Goal: Find specific page/section: Find specific page/section

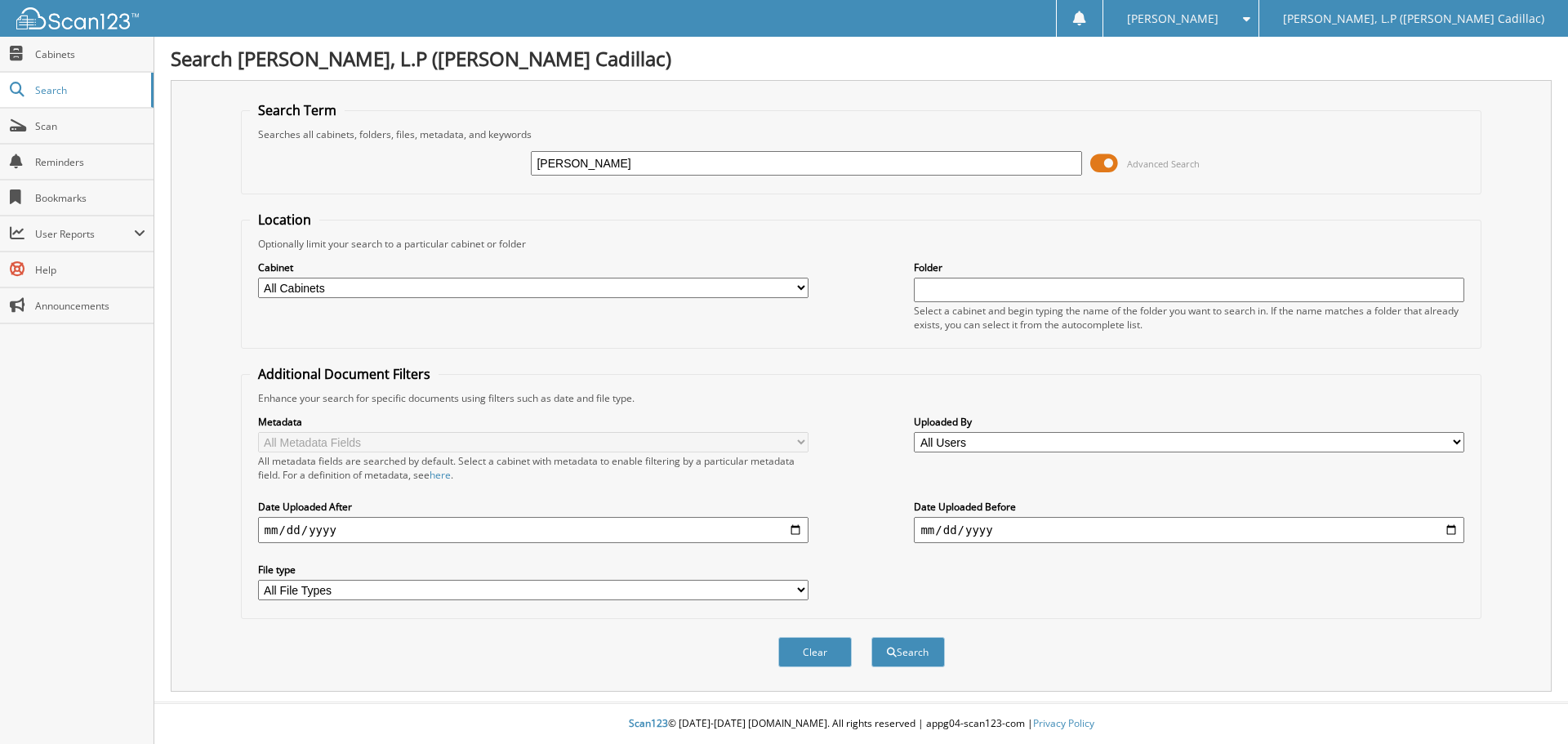
type input "[PERSON_NAME]"
click at [871, 637] on button "Search" at bounding box center [908, 652] width 73 height 30
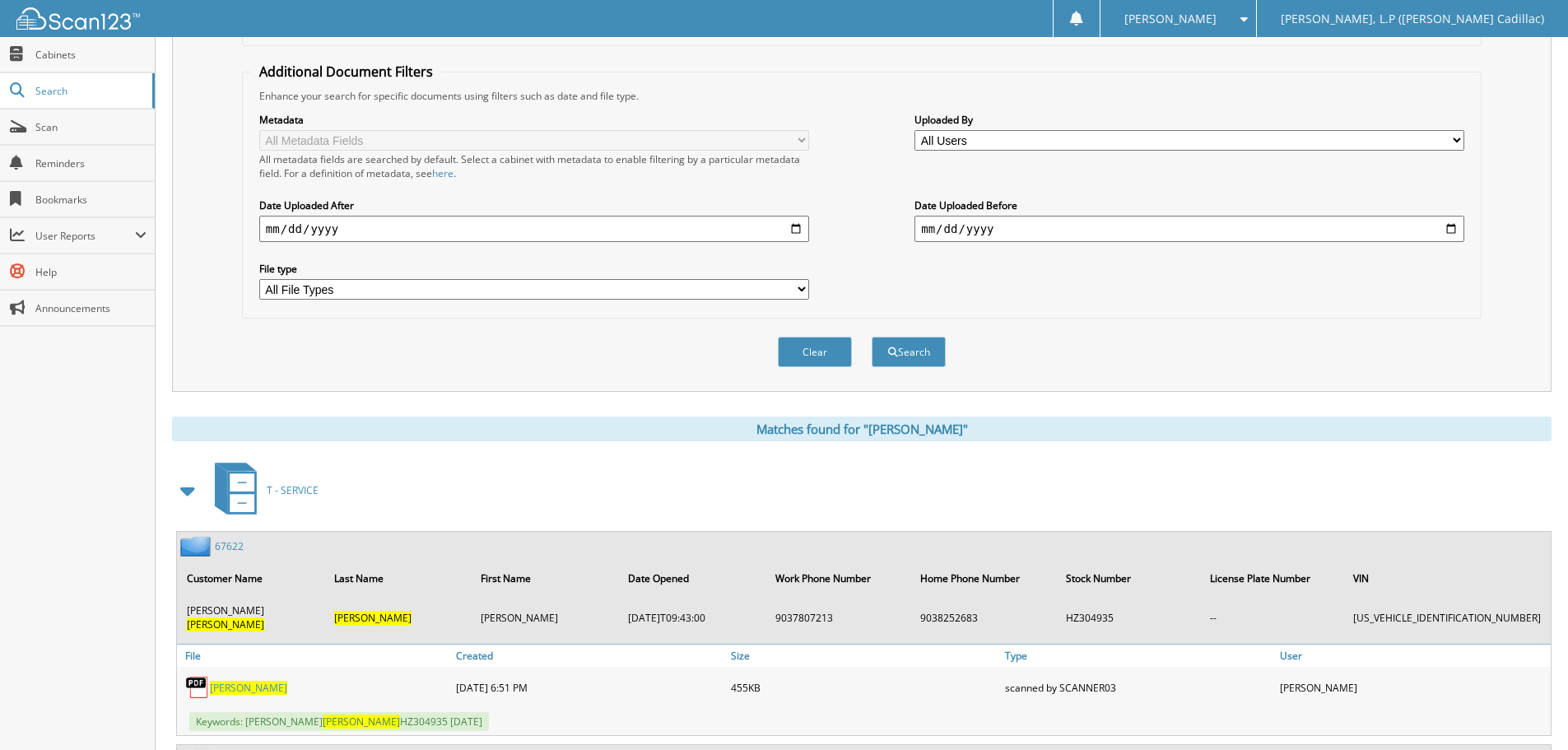
scroll to position [329, 0]
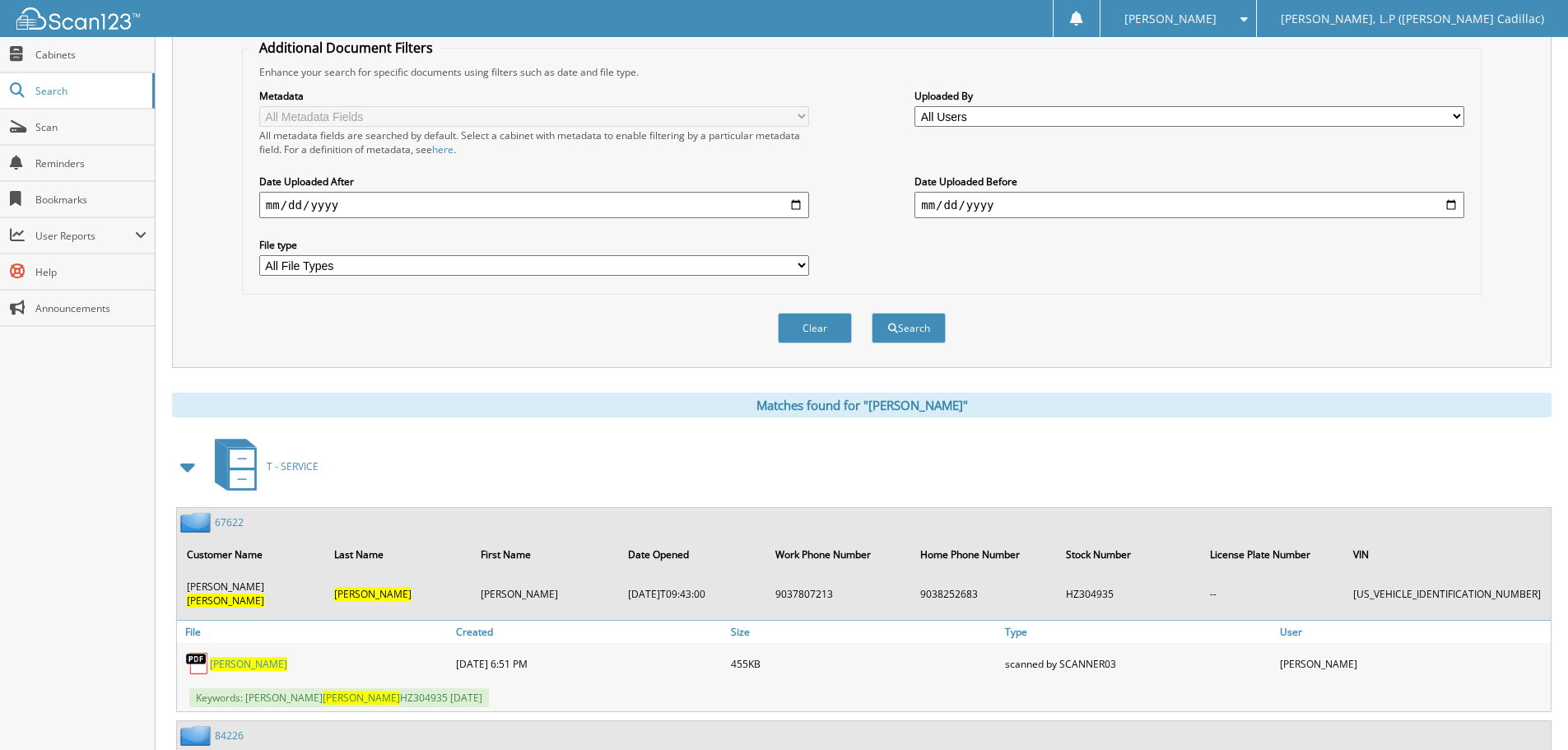
click at [194, 461] on span at bounding box center [188, 466] width 23 height 30
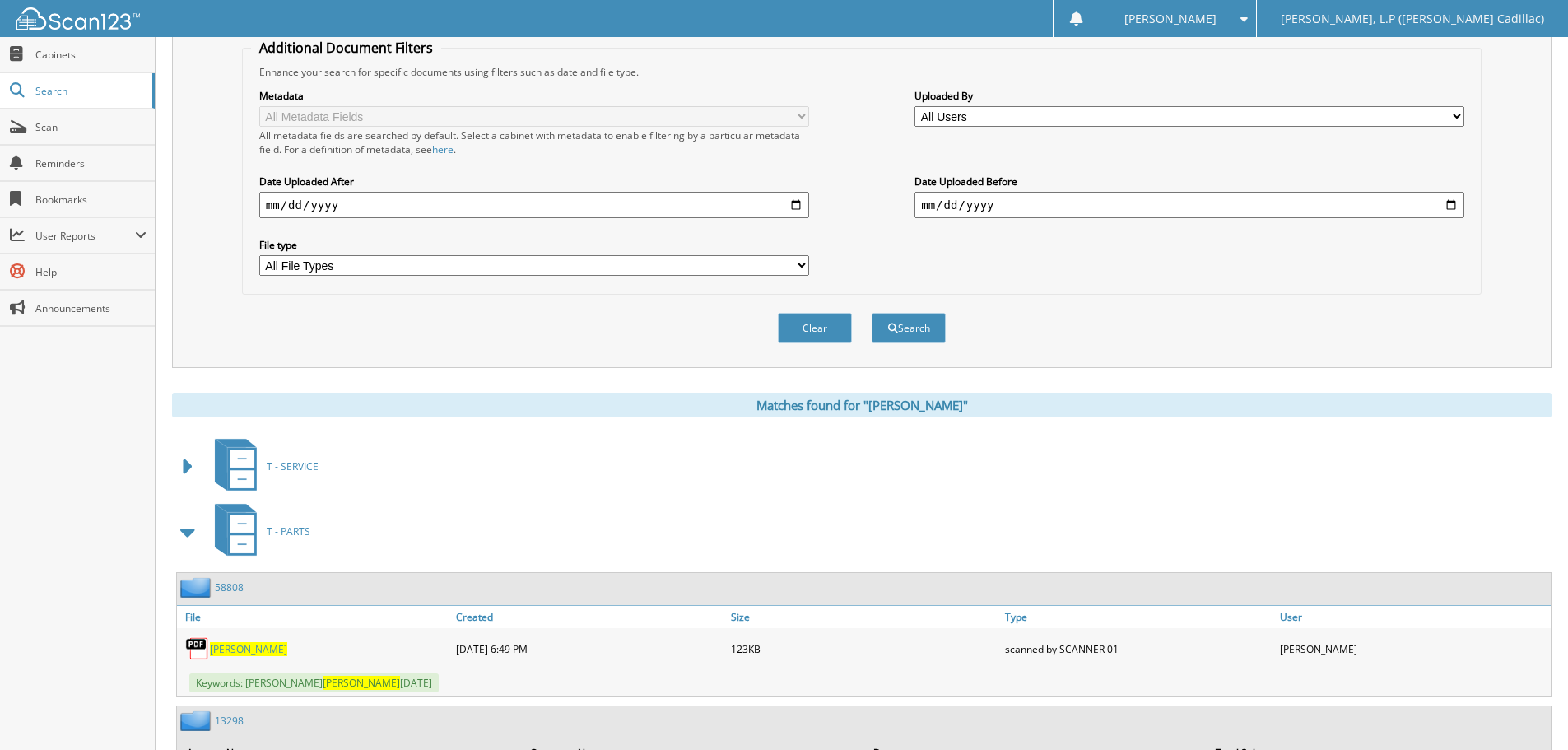
click at [195, 528] on span at bounding box center [188, 532] width 23 height 30
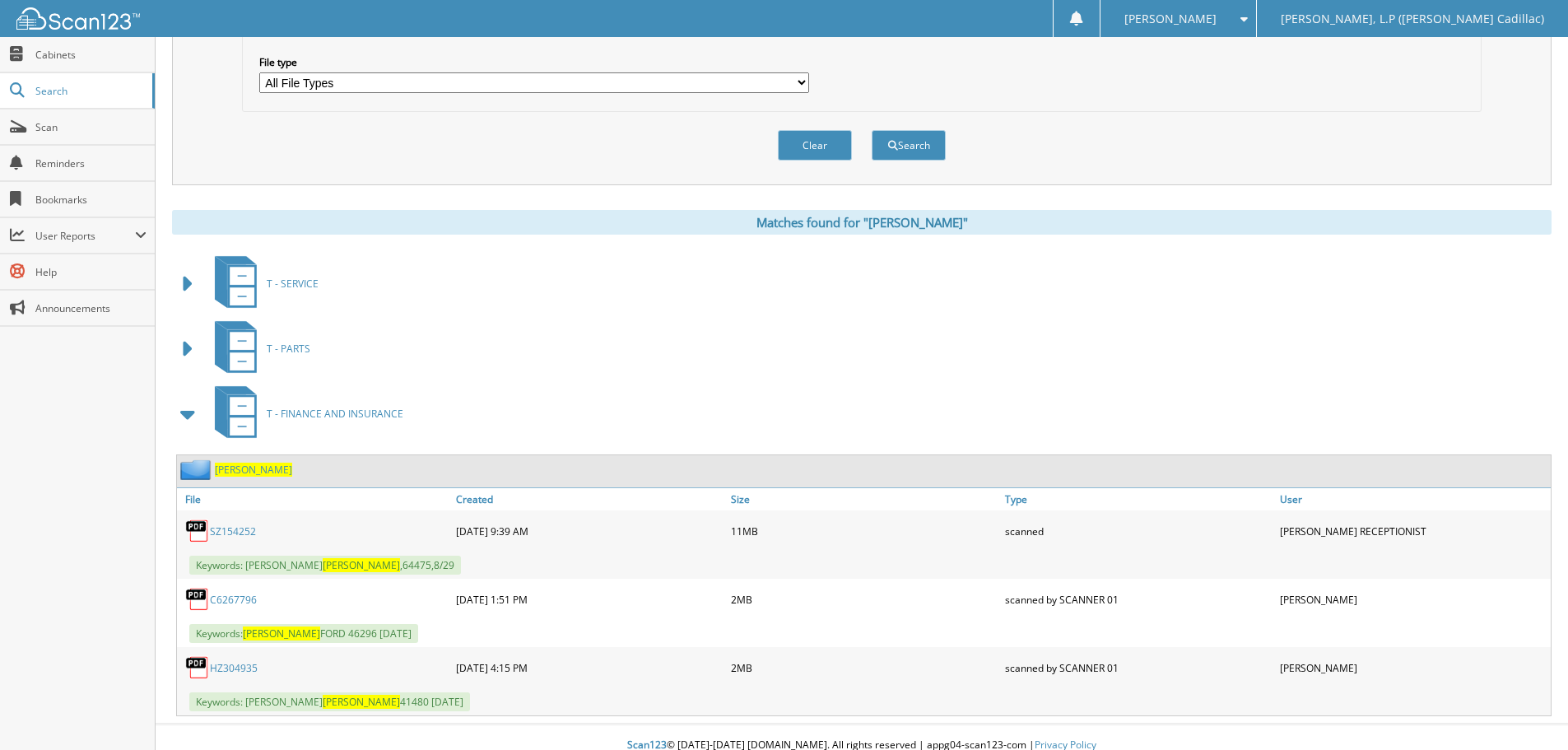
scroll to position [528, 0]
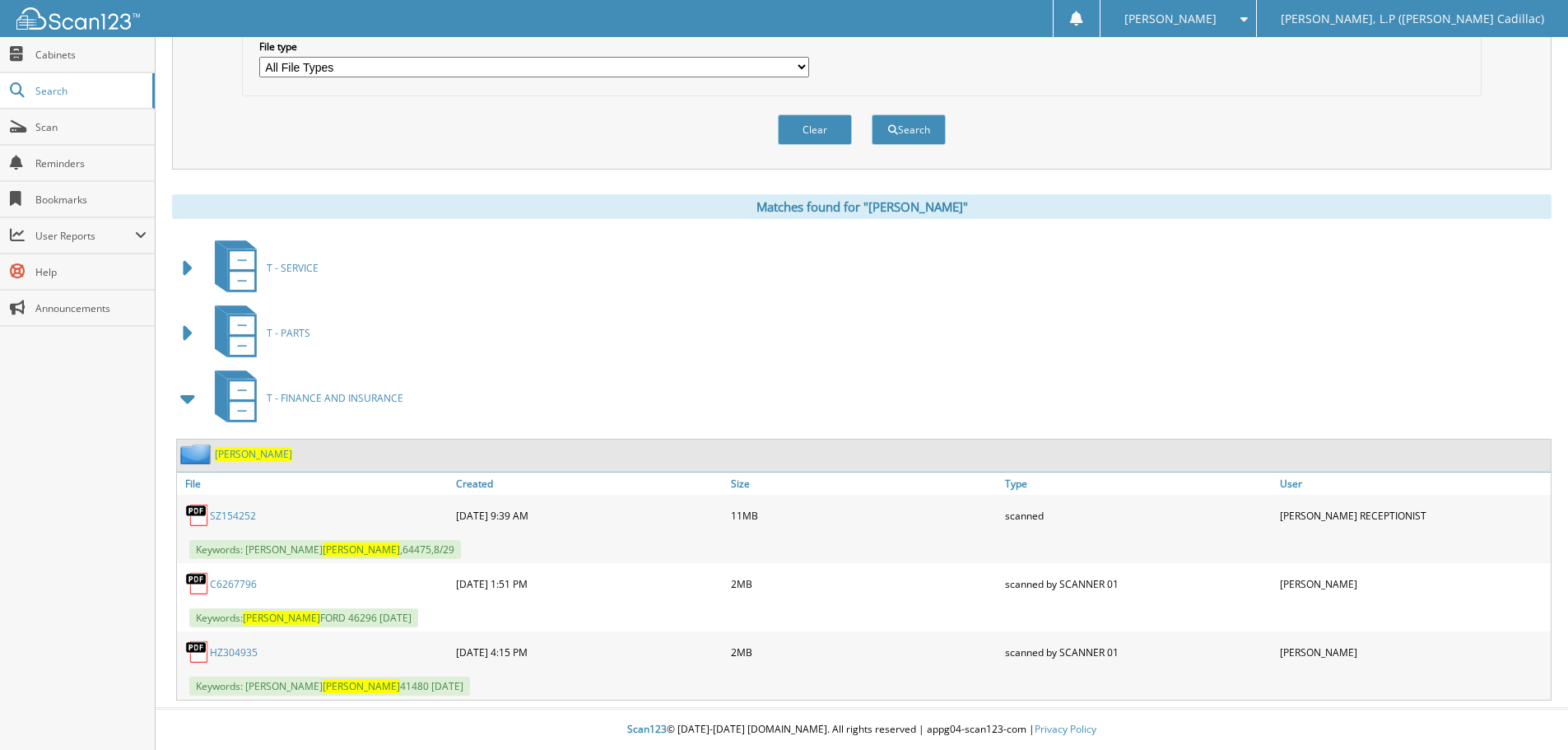
click at [231, 510] on link "SZ154252" at bounding box center [232, 516] width 46 height 14
